Goal: Information Seeking & Learning: Learn about a topic

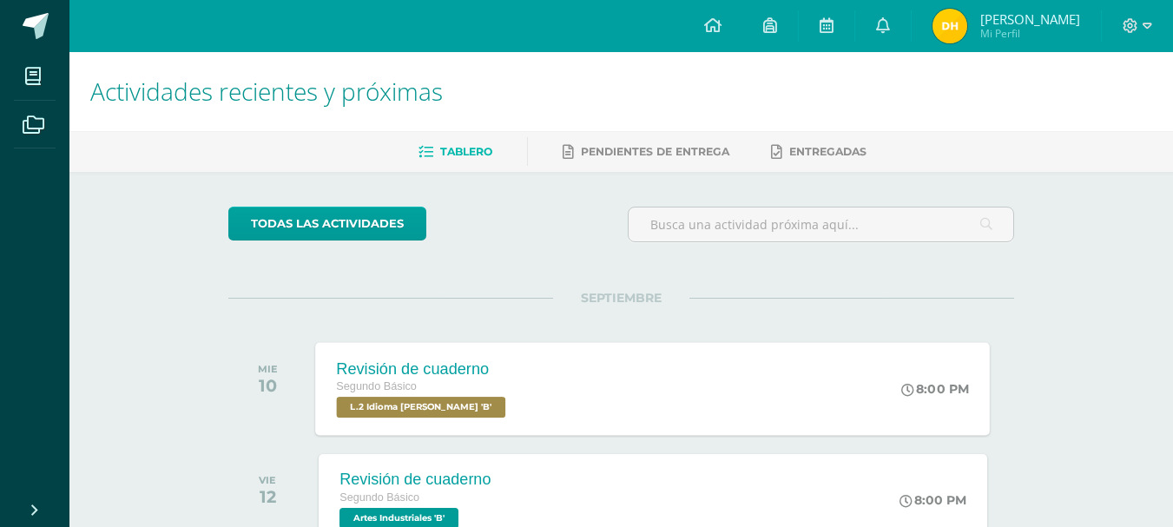
click at [789, 378] on div "Revisión de cuaderno Segundo Básico L.2 Idioma [PERSON_NAME] 'B' 8:00 PM Revisi…" at bounding box center [653, 388] width 675 height 93
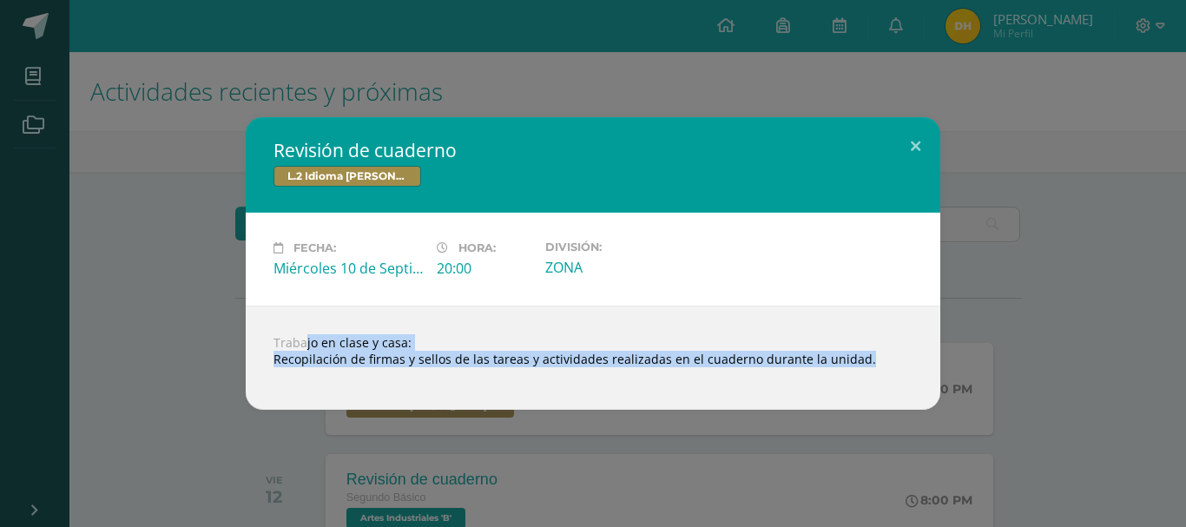
drag, startPoint x: 267, startPoint y: 340, endPoint x: 974, endPoint y: 385, distance: 708.0
click at [974, 385] on div "Revisión de cuaderno L.2 Idioma [PERSON_NAME] Fecha: [DATE] Hora: 20:00 Divisió…" at bounding box center [593, 263] width 1172 height 293
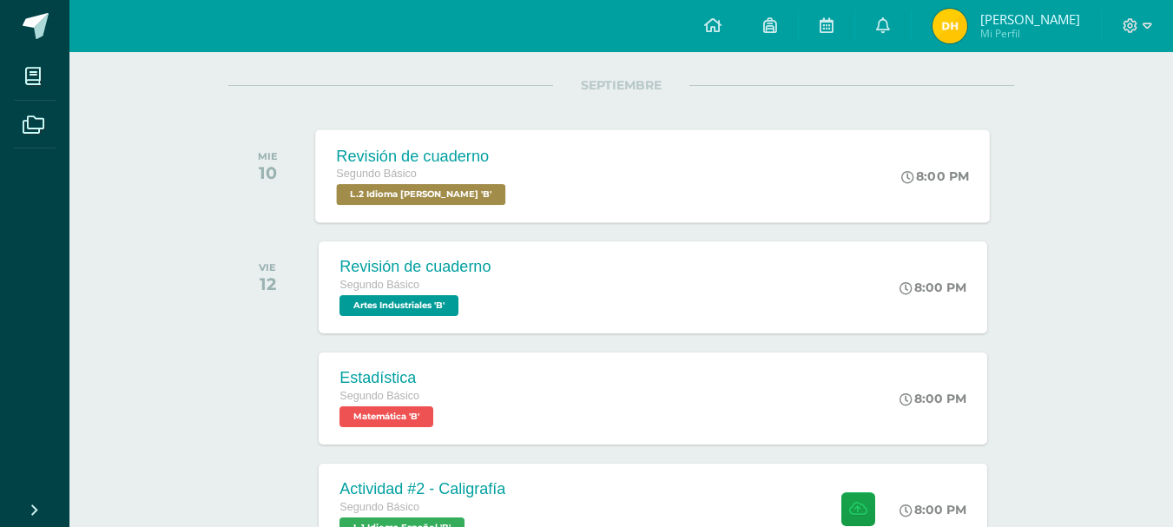
scroll to position [260, 0]
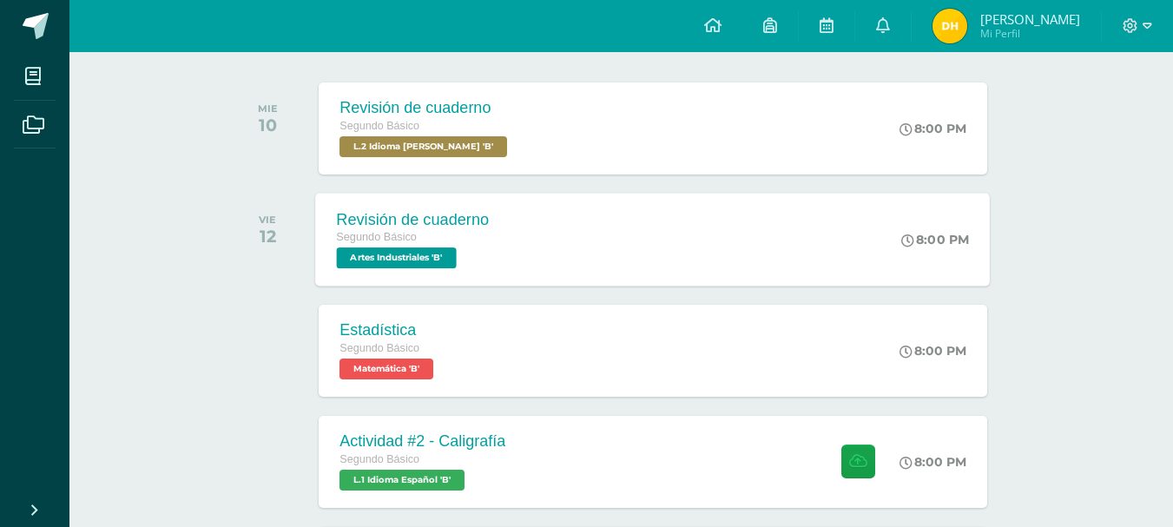
click at [727, 247] on div "Revisión de cuaderno Segundo Básico Artes Industriales 'B' 8:00 PM Revisión de …" at bounding box center [653, 239] width 675 height 93
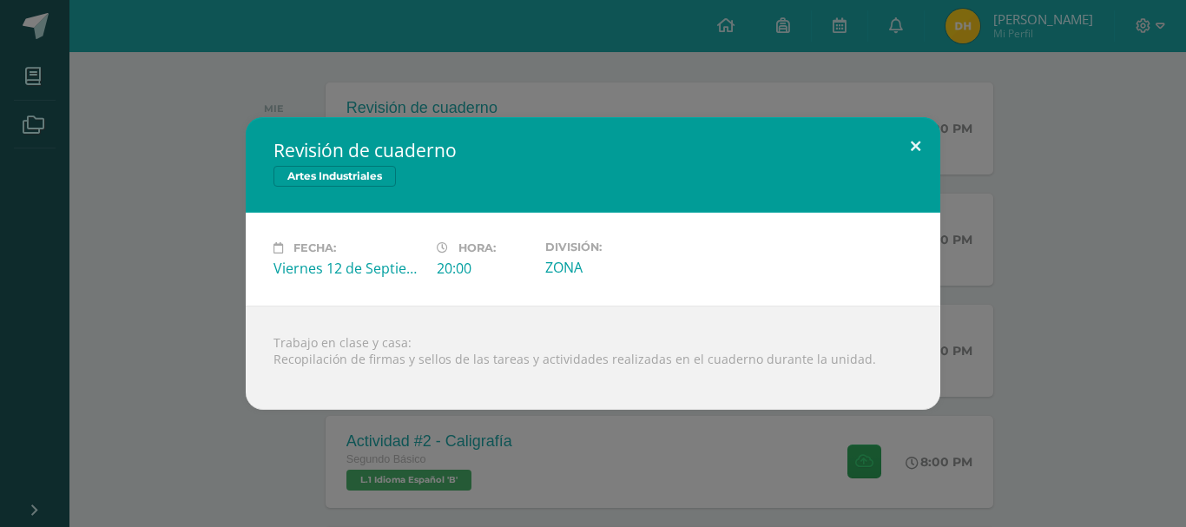
click at [935, 175] on div "Revisión de cuaderno Artes Industriales Fecha: [DATE] Hora: 20:00 División:" at bounding box center [593, 263] width 694 height 293
click at [912, 144] on button at bounding box center [915, 146] width 49 height 59
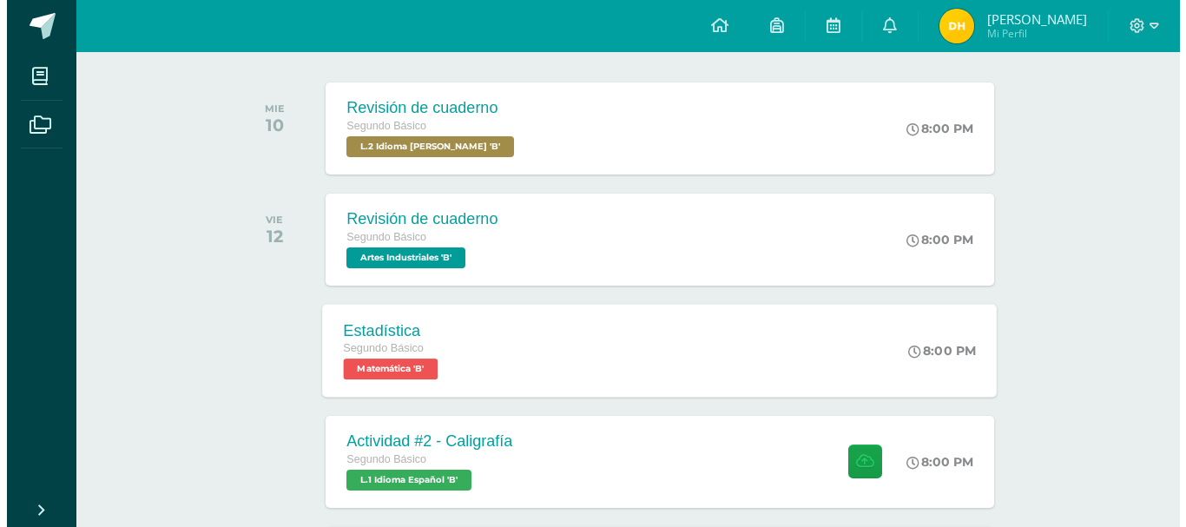
scroll to position [347, 0]
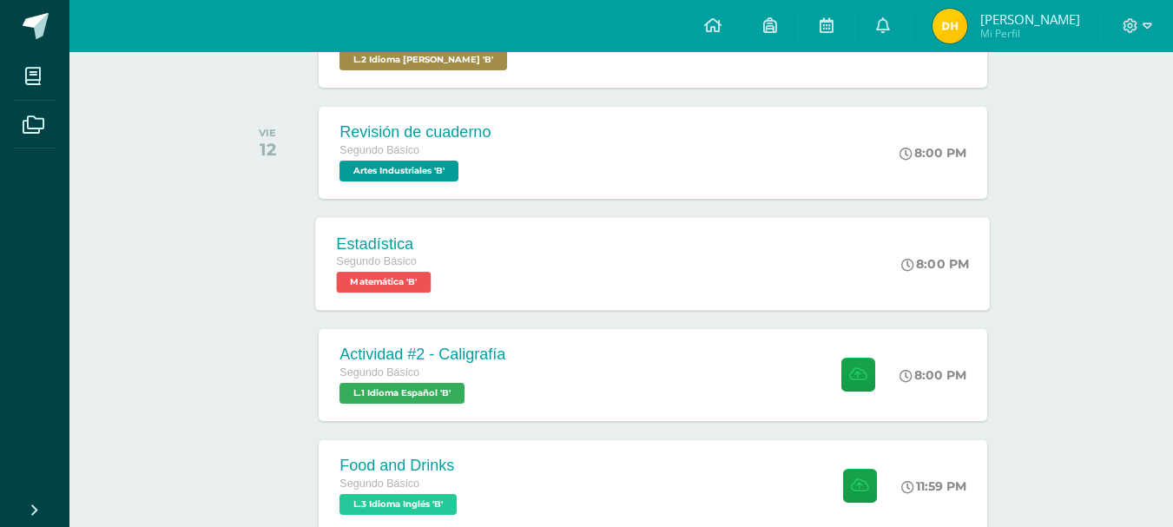
click at [601, 249] on div "Estadística Segundo Básico Matemática 'B' 8:00 PM Estadística Matemática Cargan…" at bounding box center [653, 263] width 675 height 93
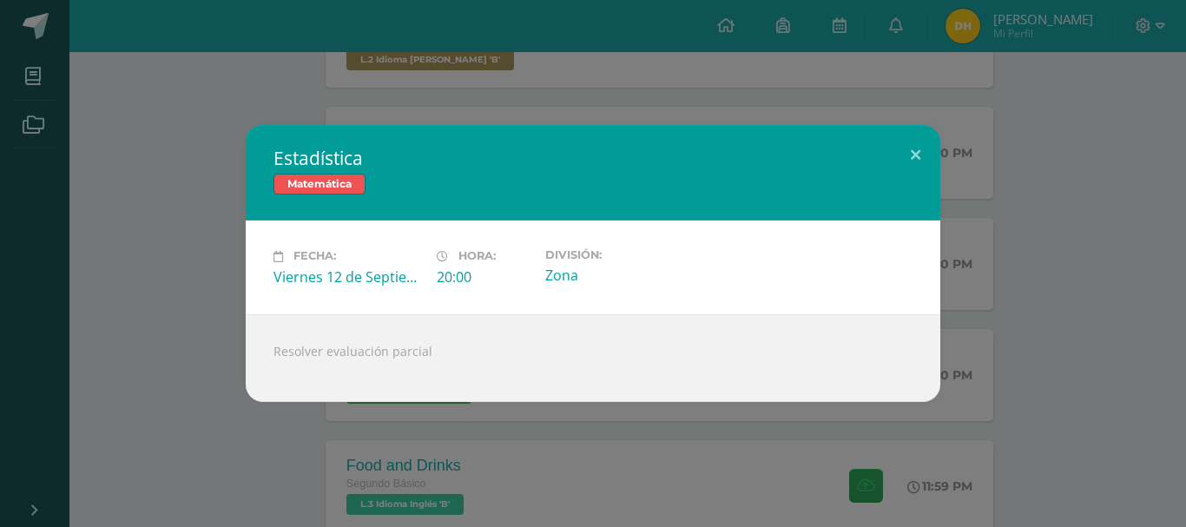
click at [942, 131] on div "Estadística Matemática Fecha: [DATE] Hora: 20:00 División: Zona" at bounding box center [593, 263] width 1172 height 276
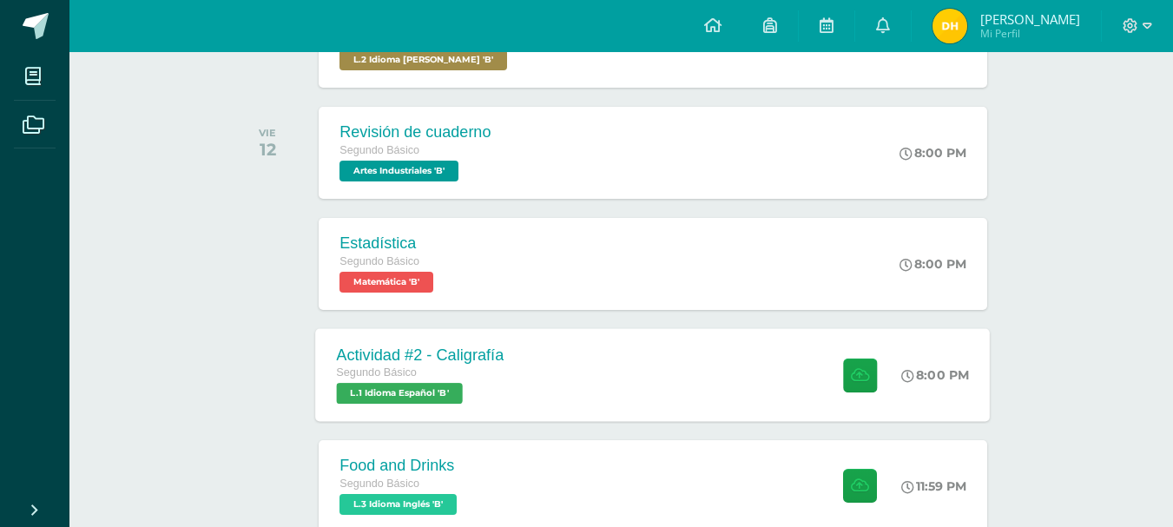
click at [724, 359] on div "Actividad #2 - Caligrafía Segundo Básico L.1 Idioma Español 'B' 8:00 PM Activid…" at bounding box center [653, 374] width 675 height 93
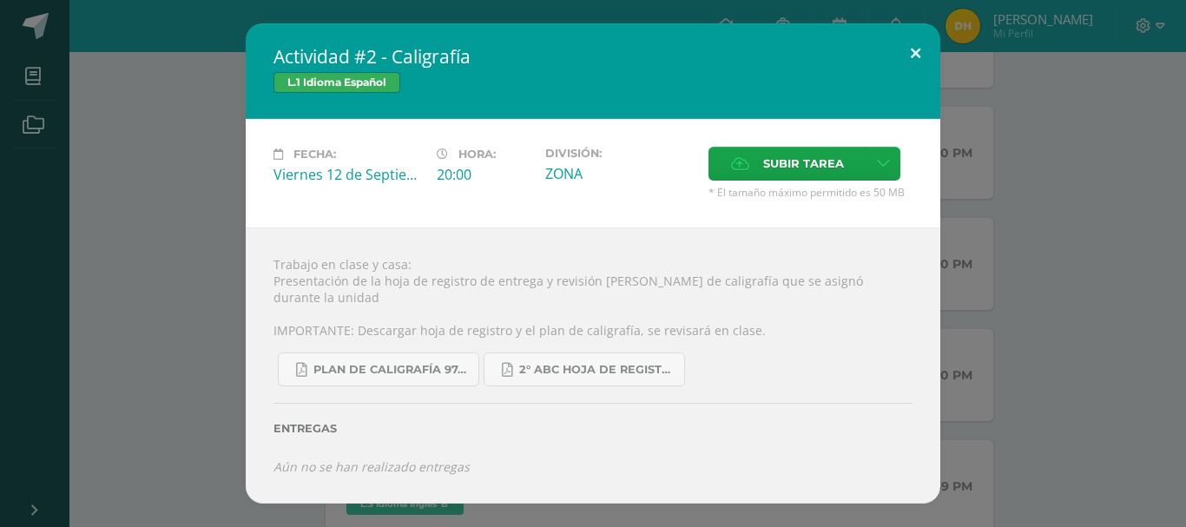
drag, startPoint x: 901, startPoint y: 57, endPoint x: 880, endPoint y: 56, distance: 20.9
click at [901, 58] on button at bounding box center [915, 52] width 49 height 59
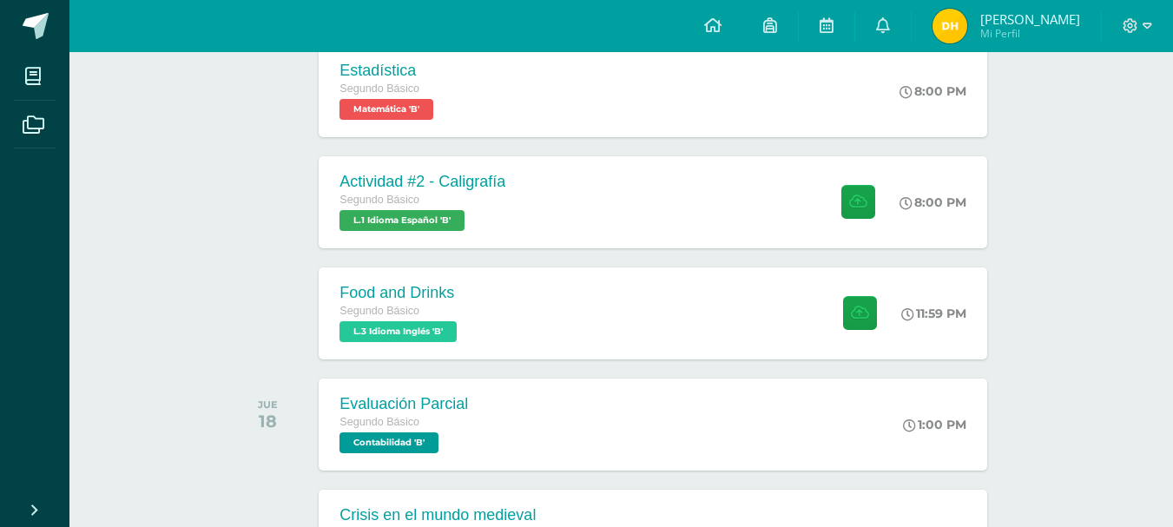
scroll to position [521, 0]
click at [661, 318] on div "Food and Drinks Segundo Básico L.3 Idioma Inglés 'B' 11:59 PM Food and Drinks L…" at bounding box center [653, 312] width 675 height 93
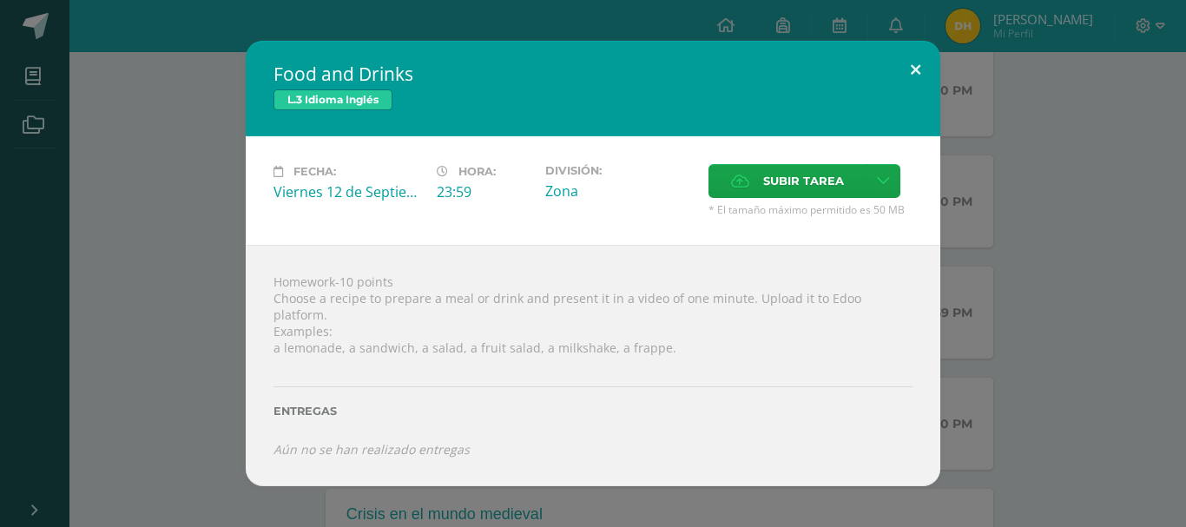
click at [911, 61] on button at bounding box center [915, 70] width 49 height 59
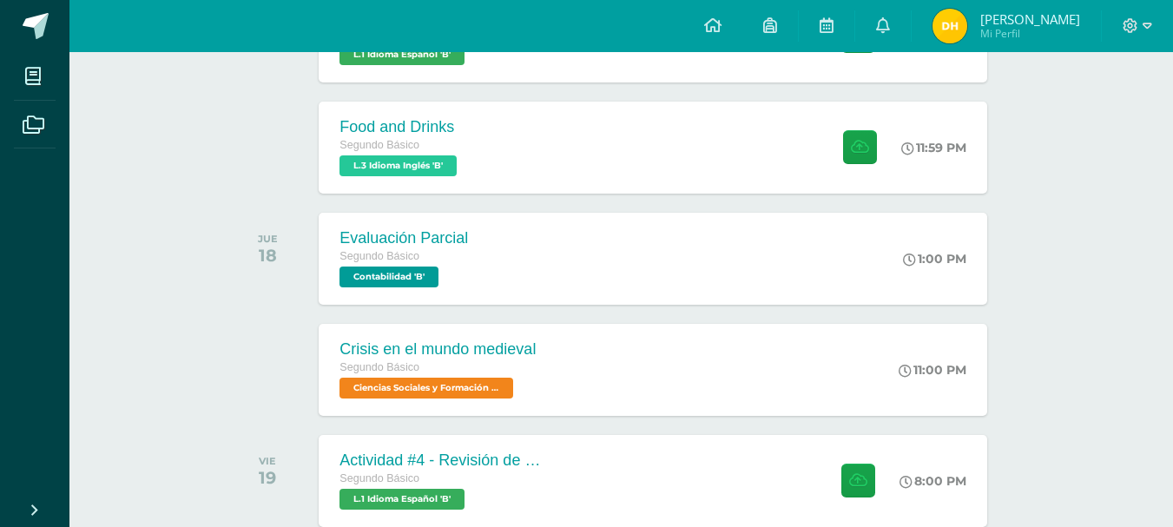
scroll to position [896, 0]
